Goal: Share content: Share content

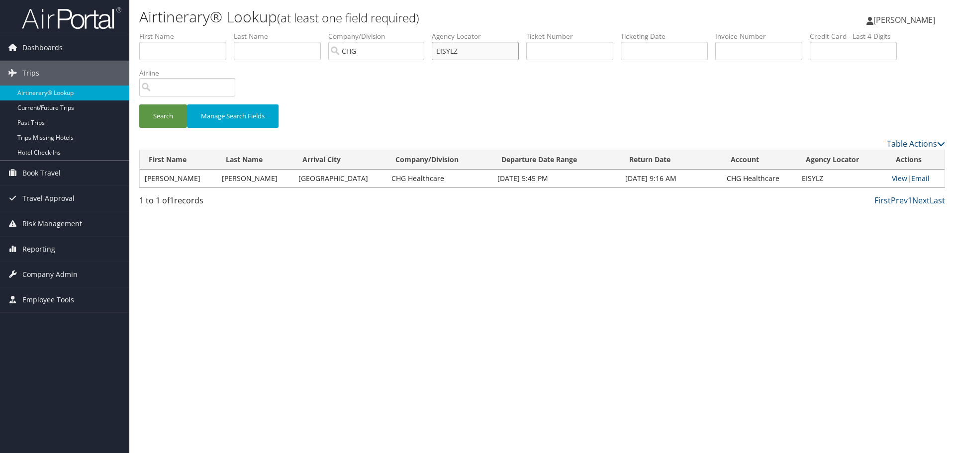
click at [444, 49] on input "EISYLZ" at bounding box center [475, 51] width 87 height 18
type input "shtemb"
click at [139, 104] on button "Search" at bounding box center [163, 115] width 48 height 23
click at [919, 178] on link "Email" at bounding box center [919, 178] width 18 height 9
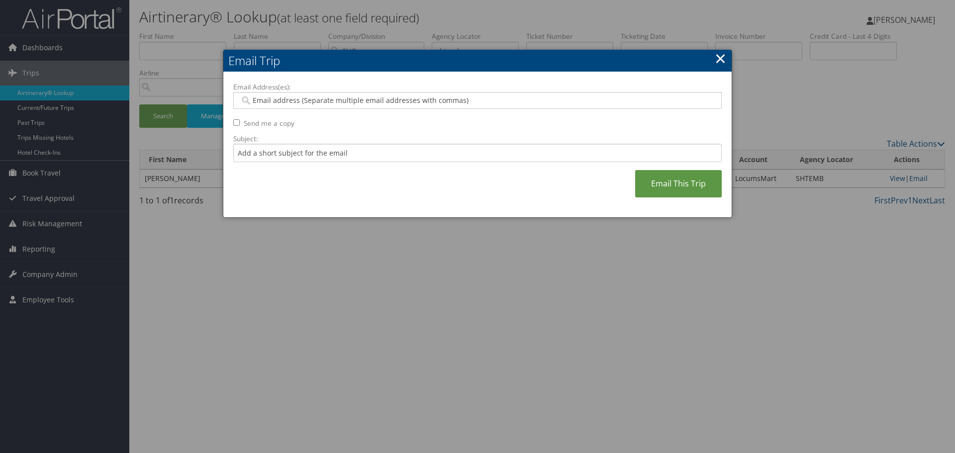
click at [401, 101] on input "Email Address(es):" at bounding box center [477, 100] width 475 height 10
type input "c"
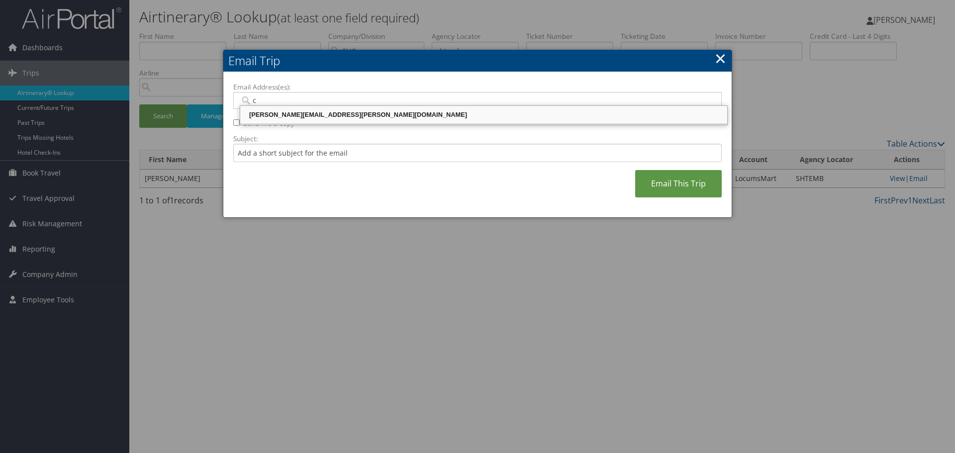
click at [399, 112] on div "[PERSON_NAME][EMAIL_ADDRESS][PERSON_NAME][DOMAIN_NAME]" at bounding box center [484, 115] width 484 height 10
type input "[PERSON_NAME][EMAIL_ADDRESS][PERSON_NAME][DOMAIN_NAME]"
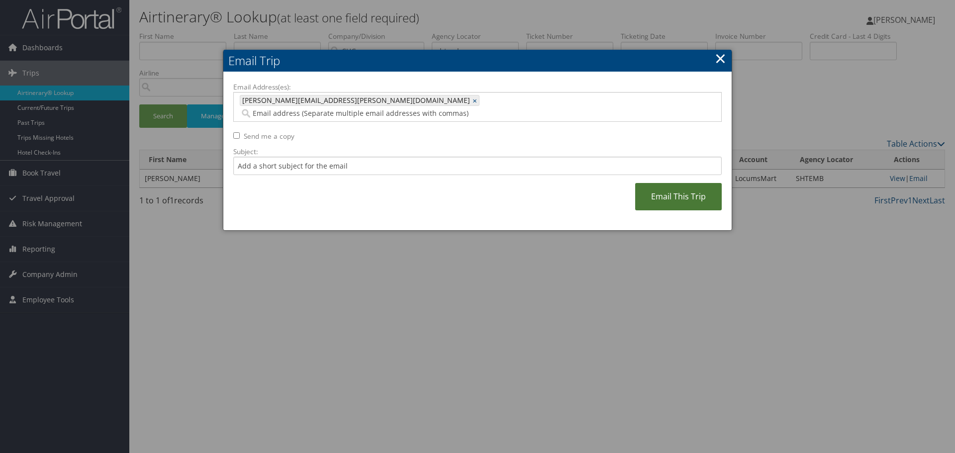
click at [678, 185] on link "Email This Trip" at bounding box center [678, 196] width 87 height 27
